Goal: Task Accomplishment & Management: Use online tool/utility

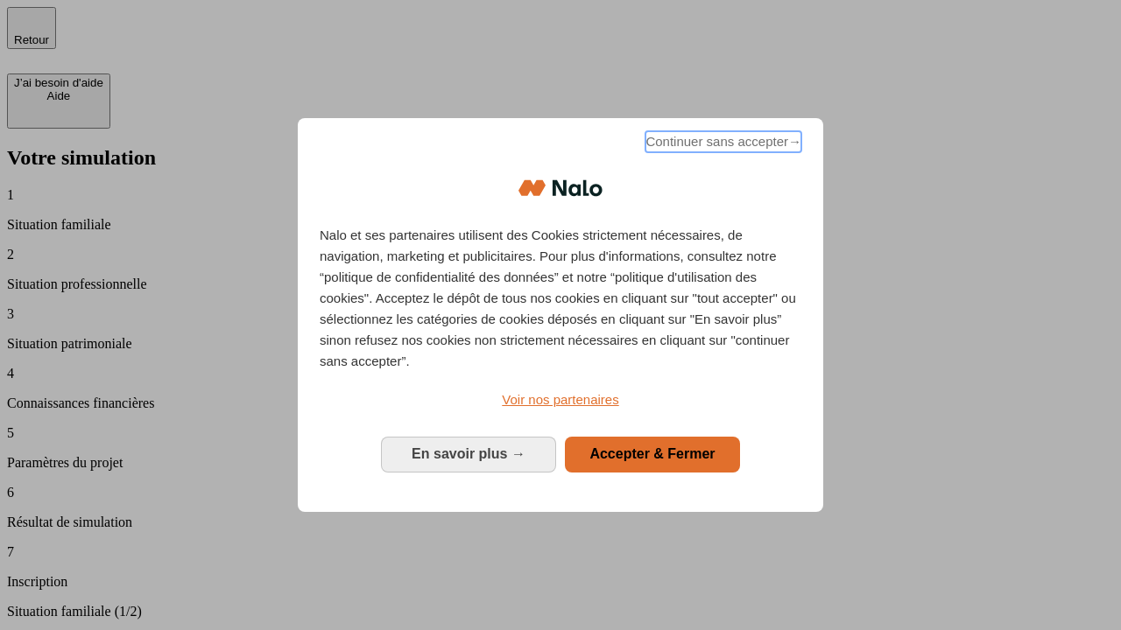
click at [722, 144] on span "Continuer sans accepter →" at bounding box center [723, 141] width 156 height 21
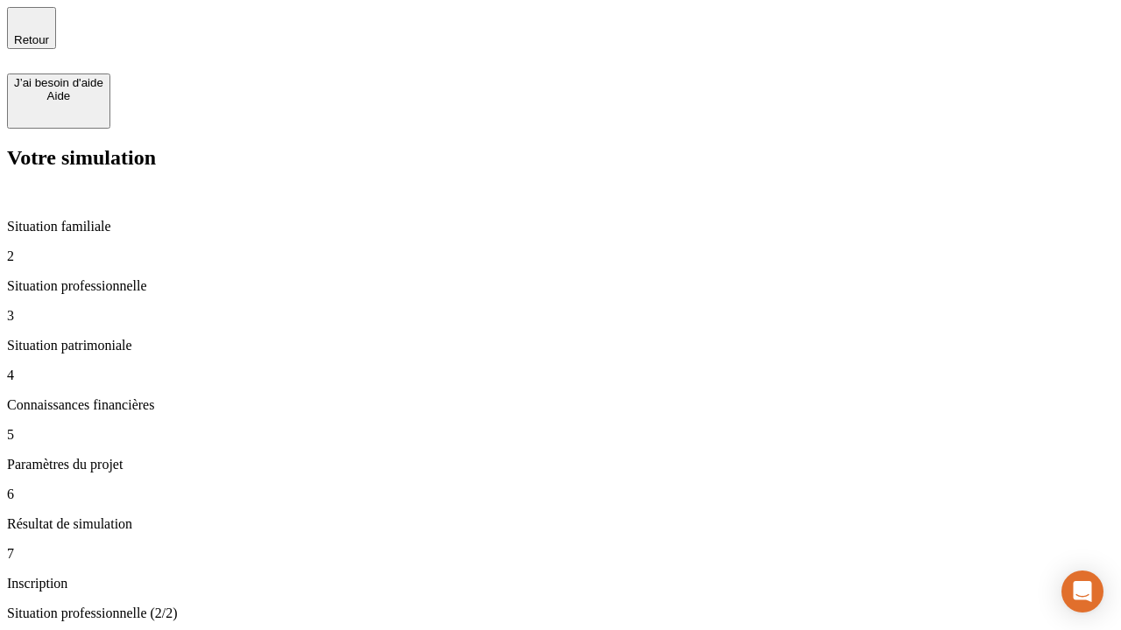
type input "70 000"
type input "1 000"
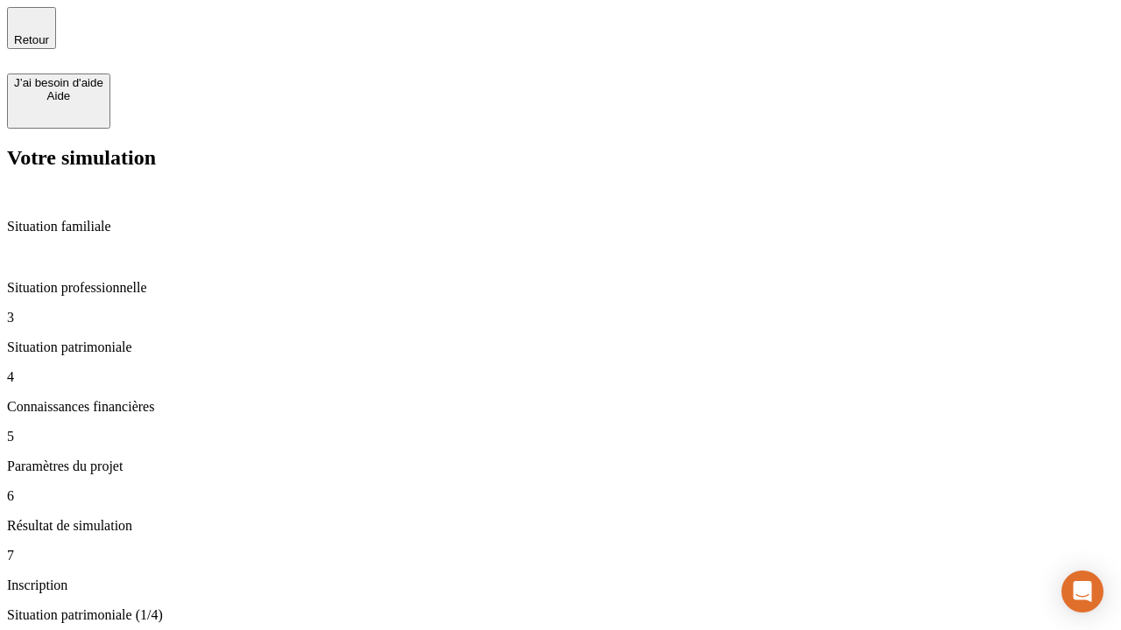
type input "800"
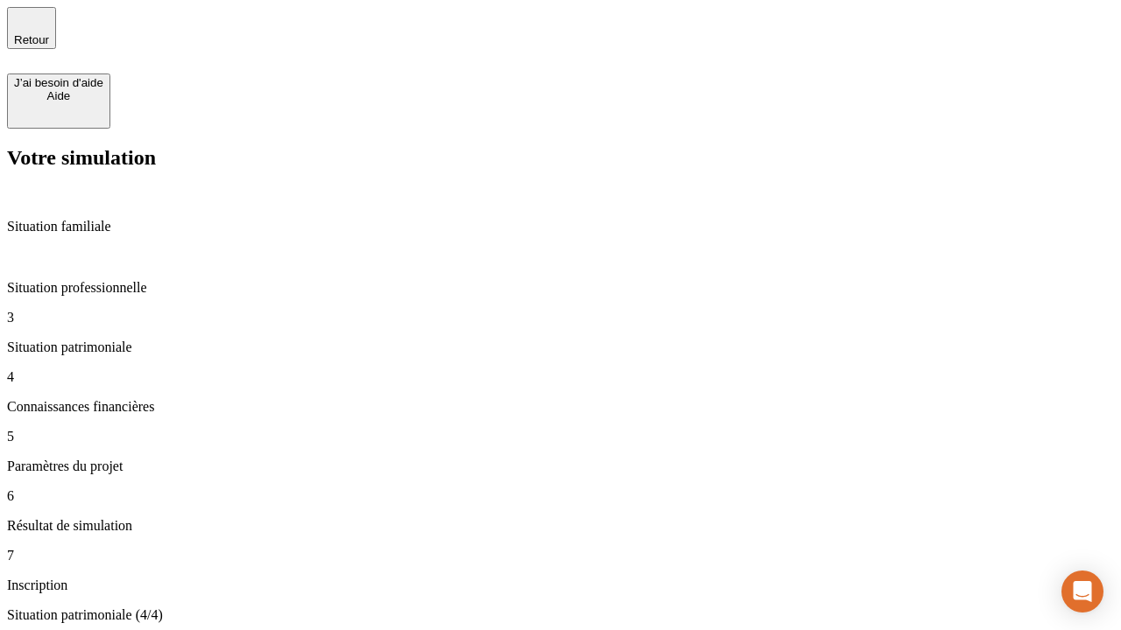
type input "6"
type input "400"
type input "3"
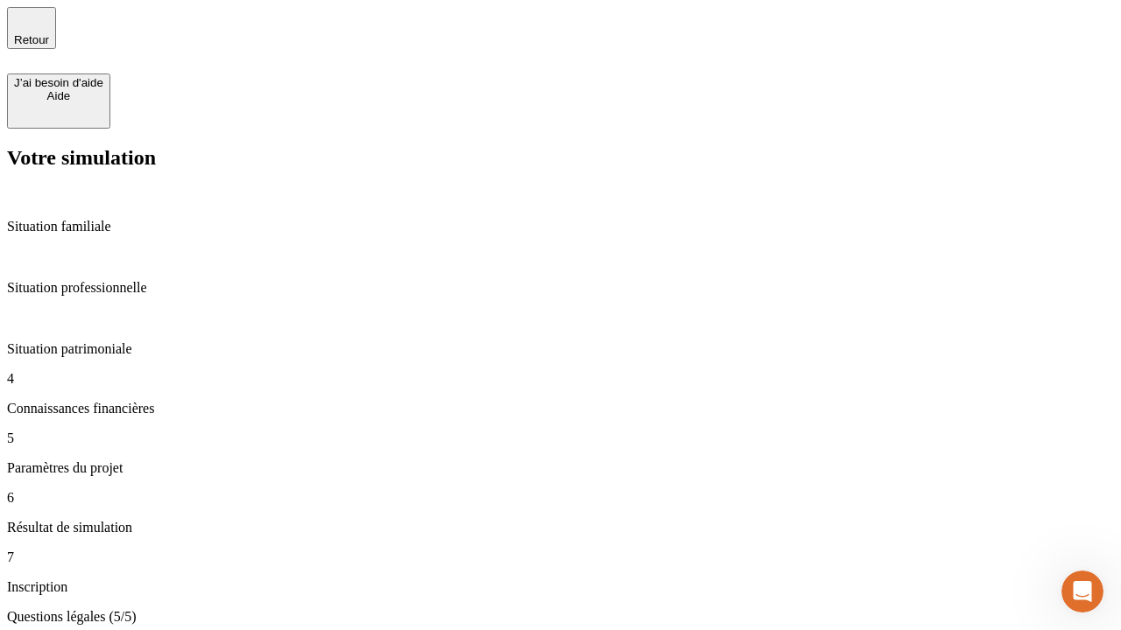
type input "35"
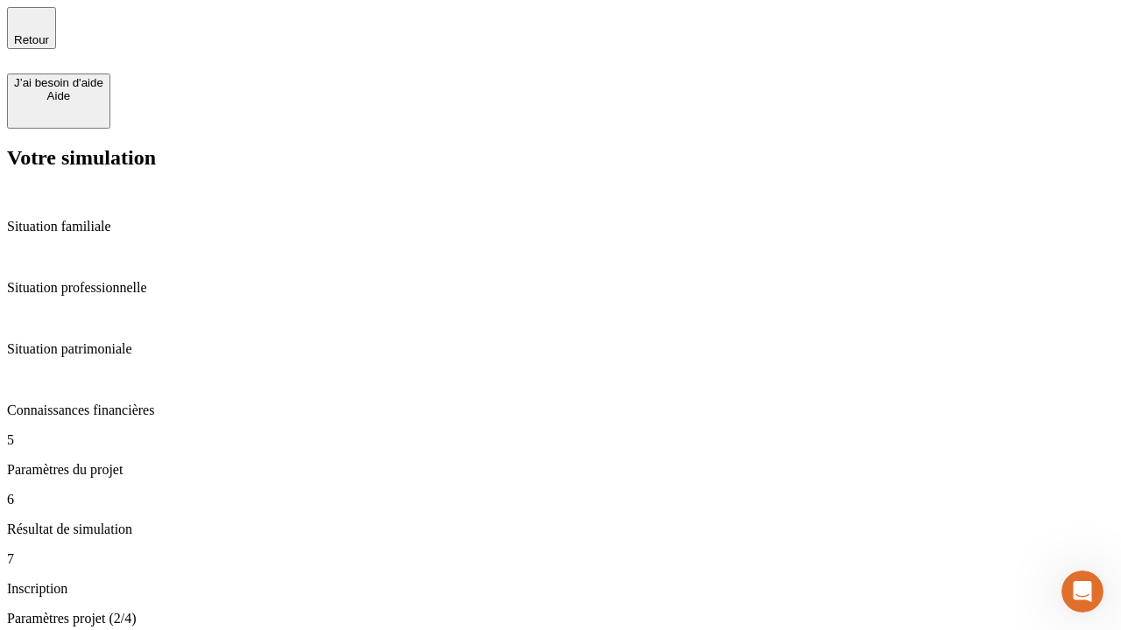
type input "500"
type input "640"
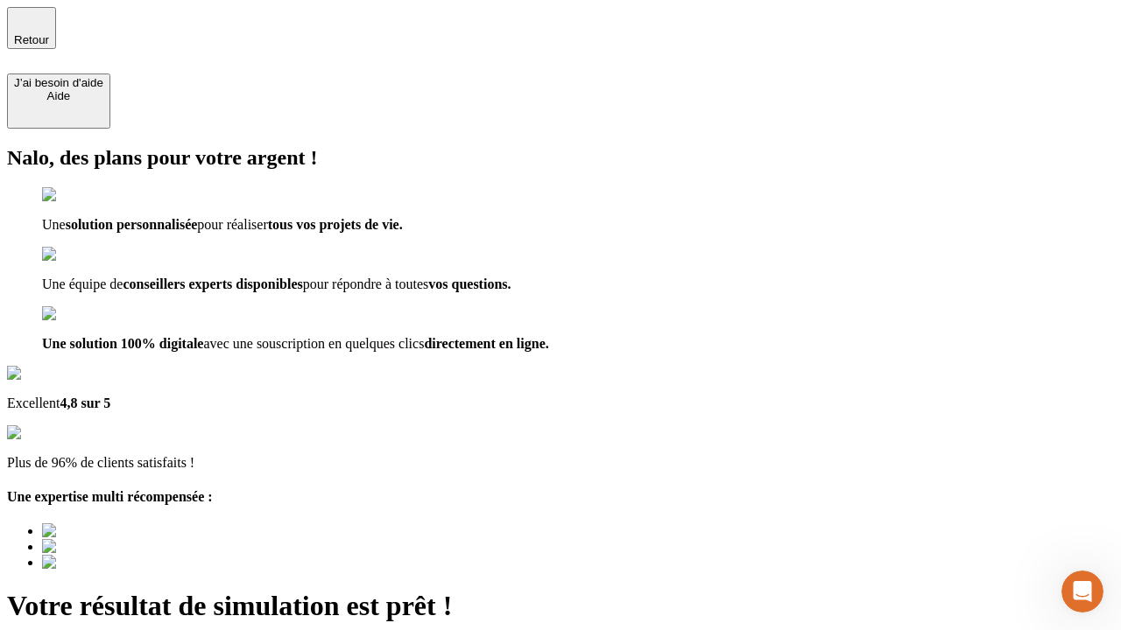
type input "[EMAIL_ADDRESS][DOMAIN_NAME]"
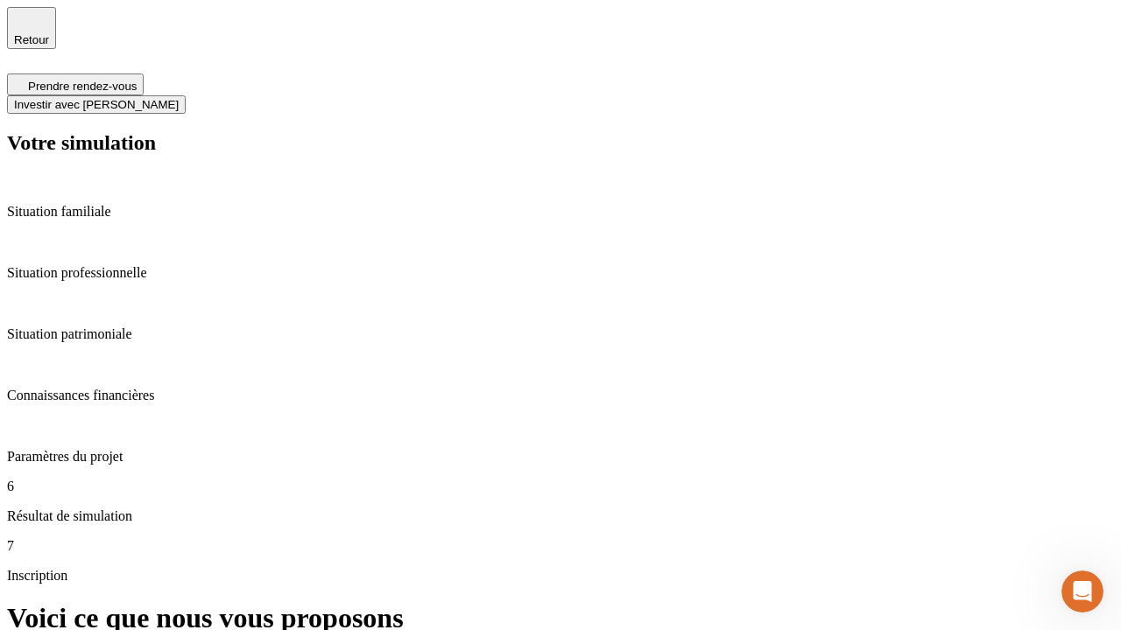
click at [179, 98] on span "Investir avec [PERSON_NAME]" at bounding box center [96, 104] width 165 height 13
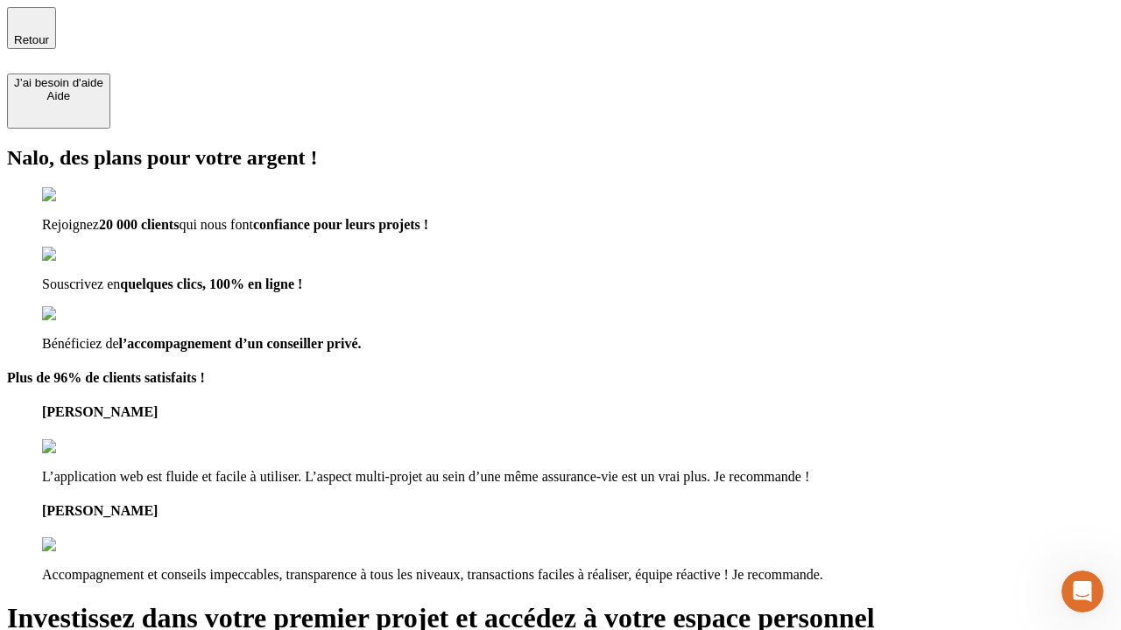
type input "[EMAIL_ADDRESS][DOMAIN_NAME]"
